Goal: Information Seeking & Learning: Understand process/instructions

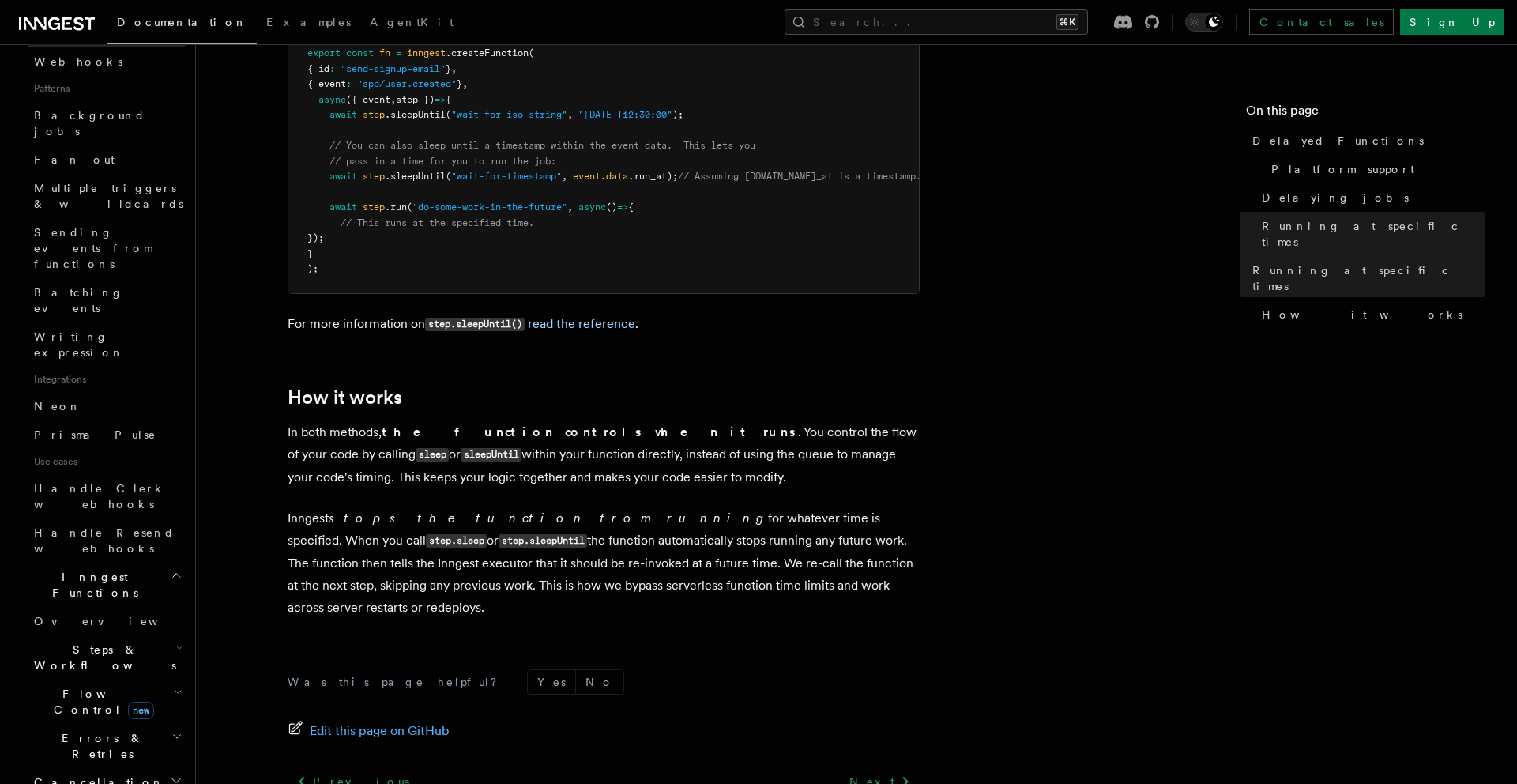
scroll to position [715, 0]
click at [167, 771] on h2 "Cancellation" at bounding box center [106, 785] width 158 height 28
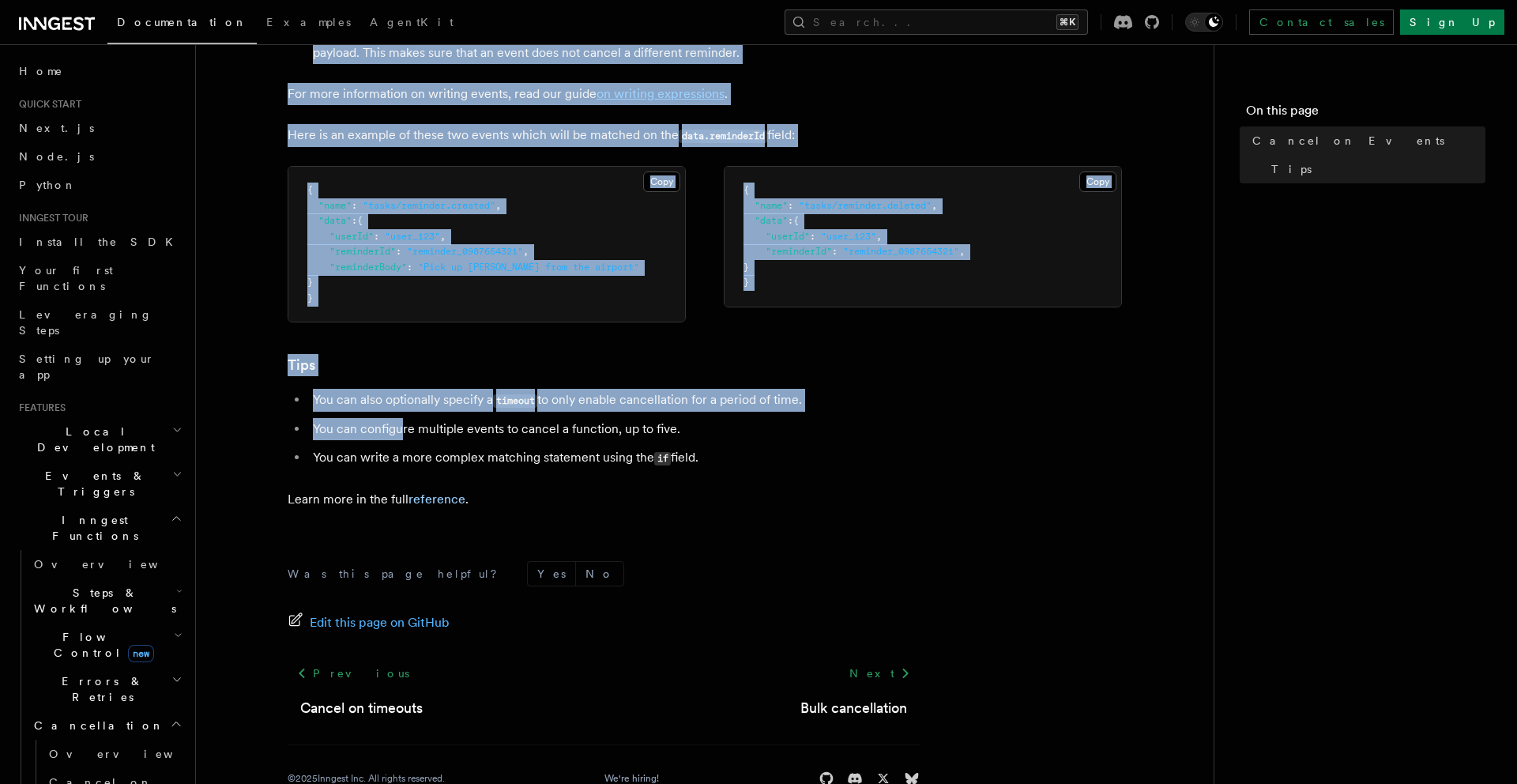
scroll to position [1016, 0]
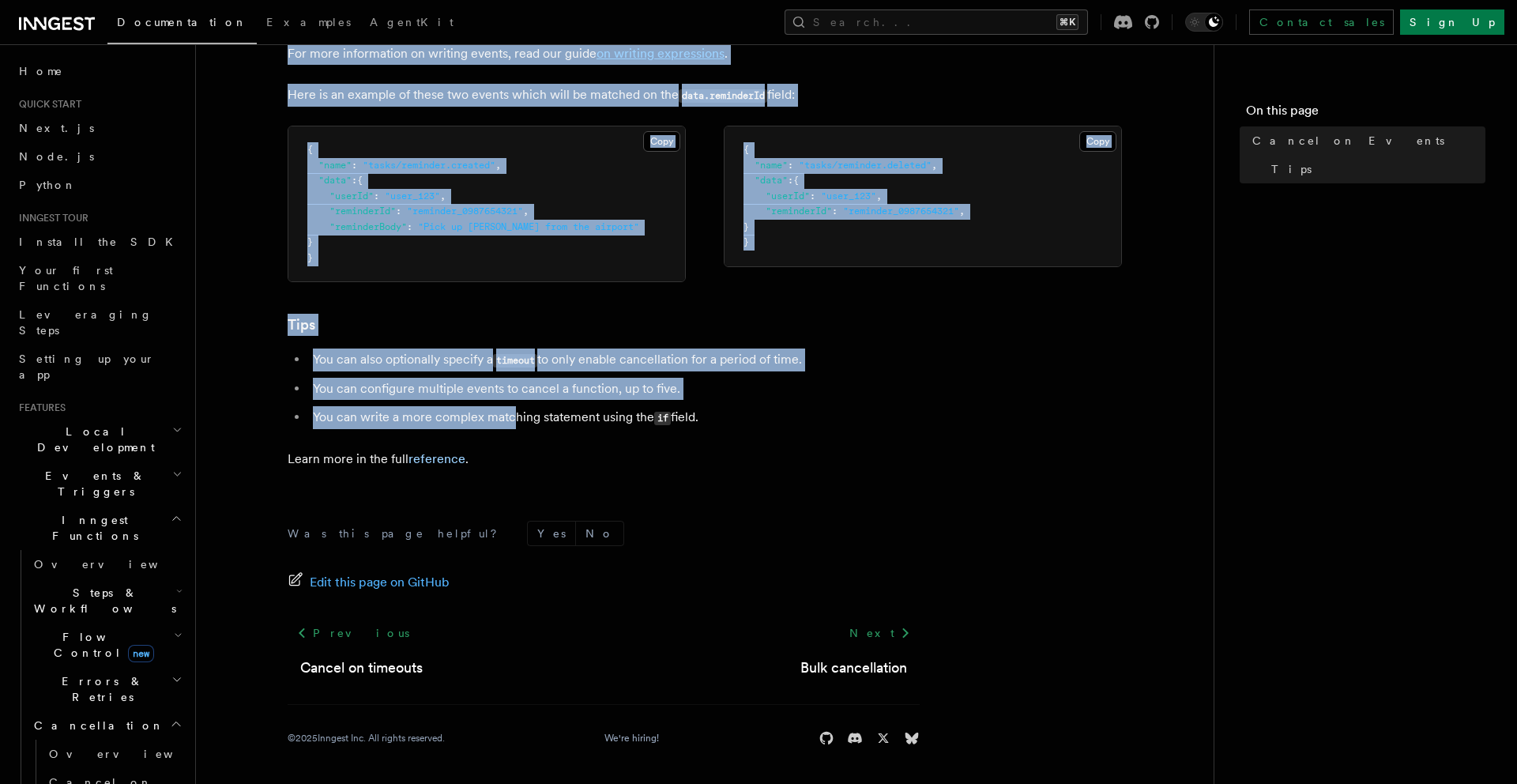
drag, startPoint x: 281, startPoint y: 99, endPoint x: 512, endPoint y: 422, distance: 397.1
copy article "Cancel on Events As you have learned that you can trigger functions to run usin…"
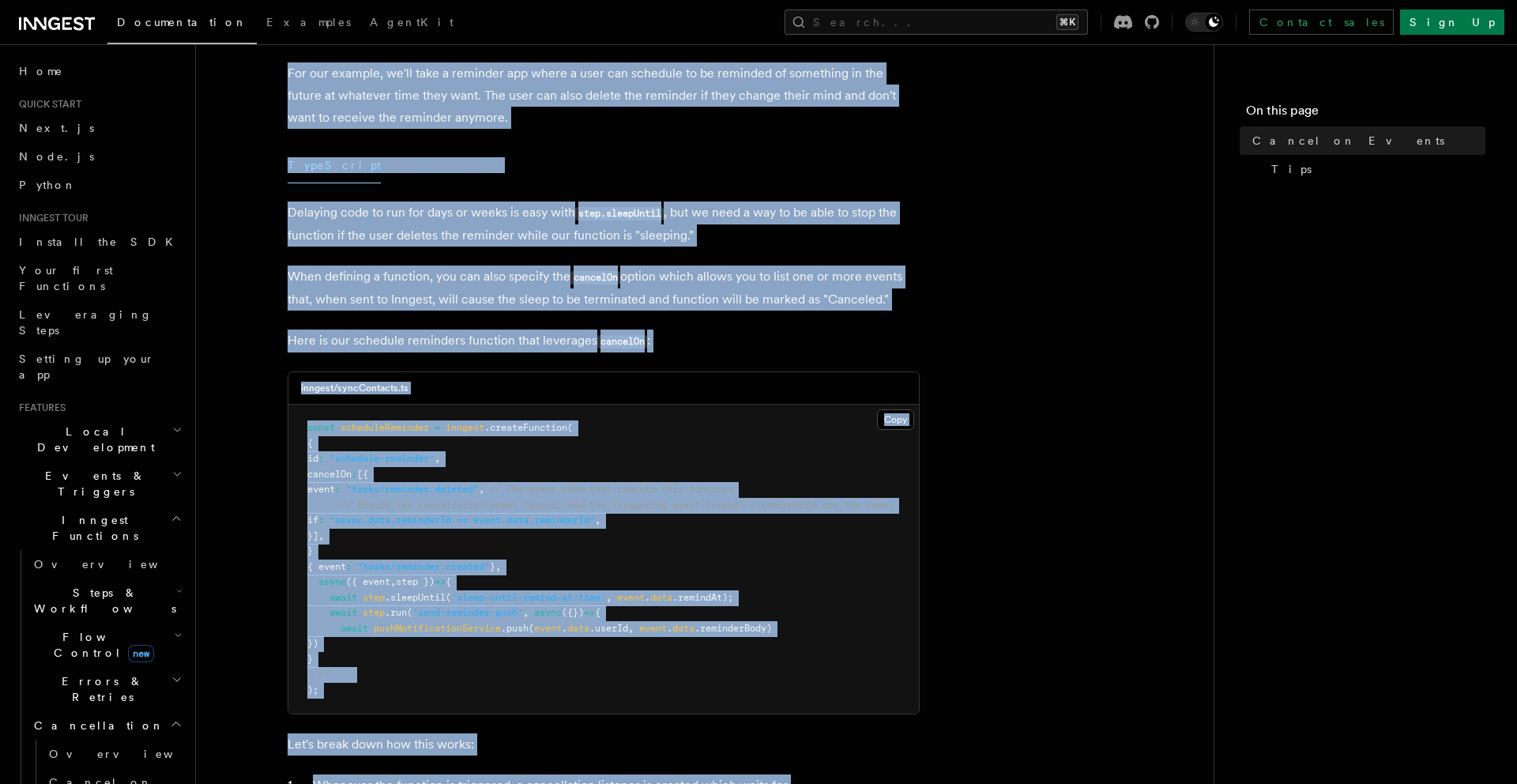
scroll to position [147, 0]
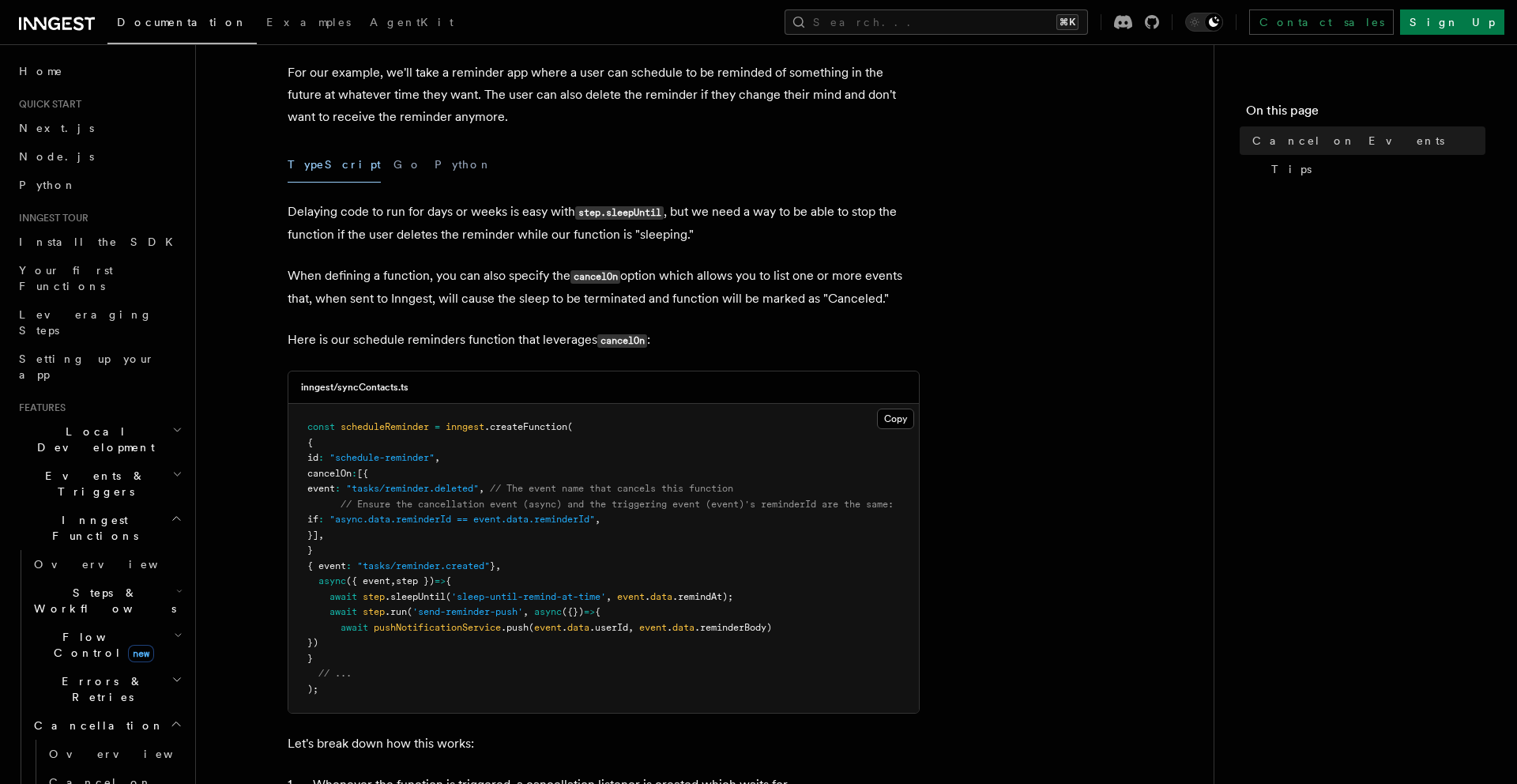
click at [422, 665] on pre "const scheduleReminder = inngest .createFunction ( { id : "schedule-reminder" ,…" at bounding box center [603, 557] width 630 height 309
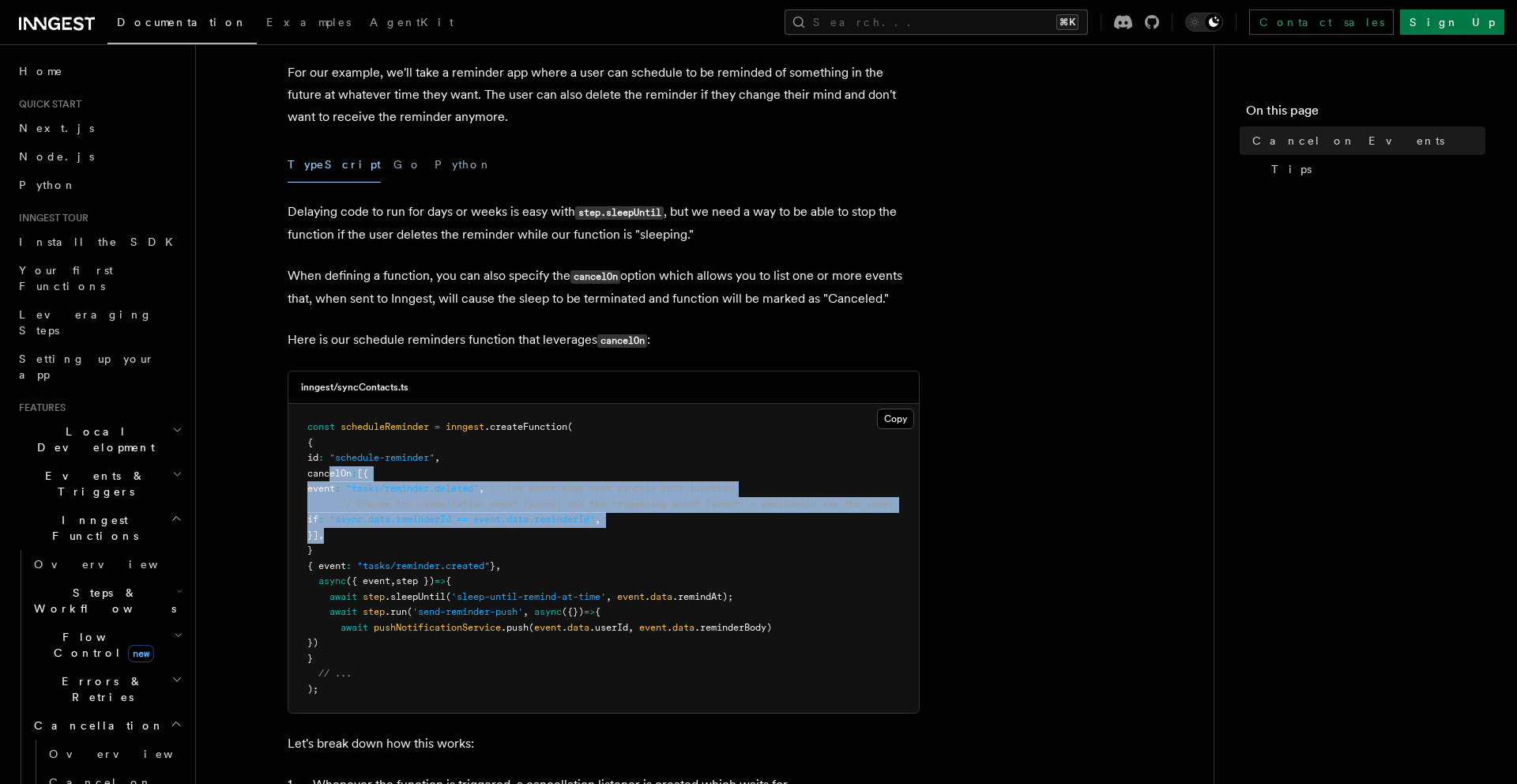
drag, startPoint x: 329, startPoint y: 474, endPoint x: 362, endPoint y: 531, distance: 65.9
click at [362, 531] on pre "const scheduleReminder = inngest .createFunction ( { id : "schedule-reminder" ,…" at bounding box center [603, 557] width 630 height 309
copy code "cancelOn : [{ event : "tasks/reminder.deleted" , // The event name that cancels…"
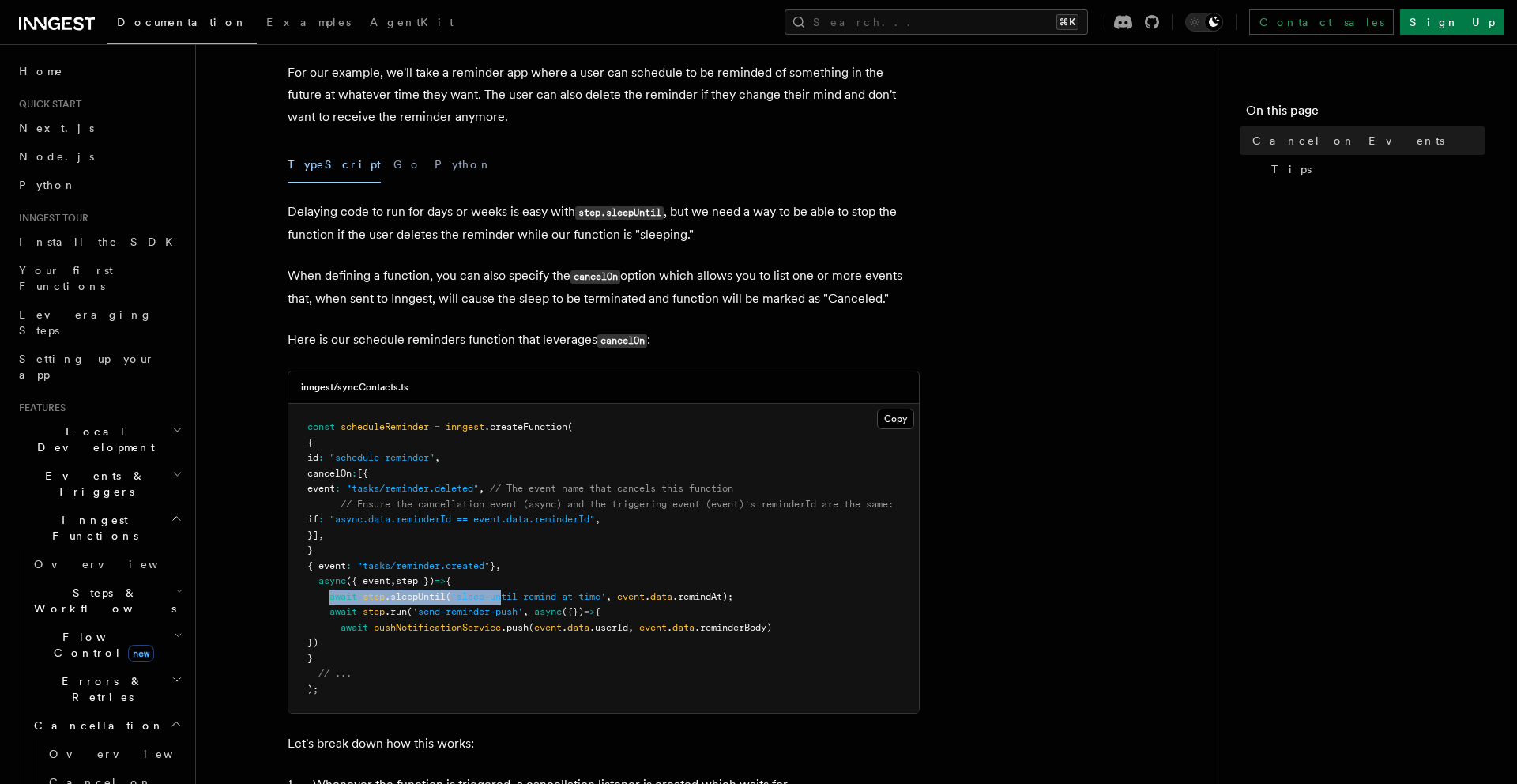
drag, startPoint x: 329, startPoint y: 597, endPoint x: 509, endPoint y: 592, distance: 180.1
click at [509, 592] on span "await step .sleepUntil ( 'sleep-until-remind-at-time' , event . data .remindAt);" at bounding box center [520, 596] width 425 height 11
